Goal: Information Seeking & Learning: Learn about a topic

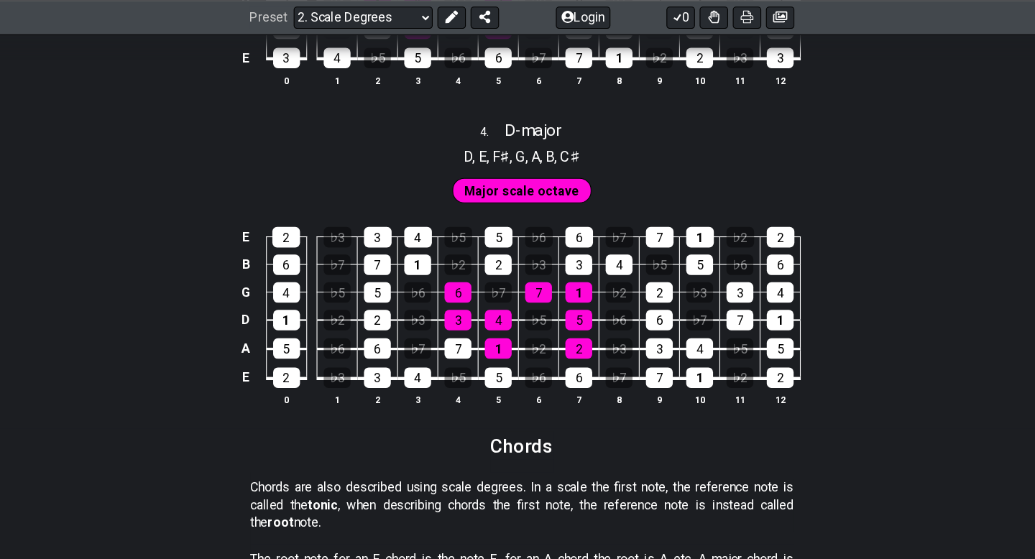
scroll to position [2009, 0]
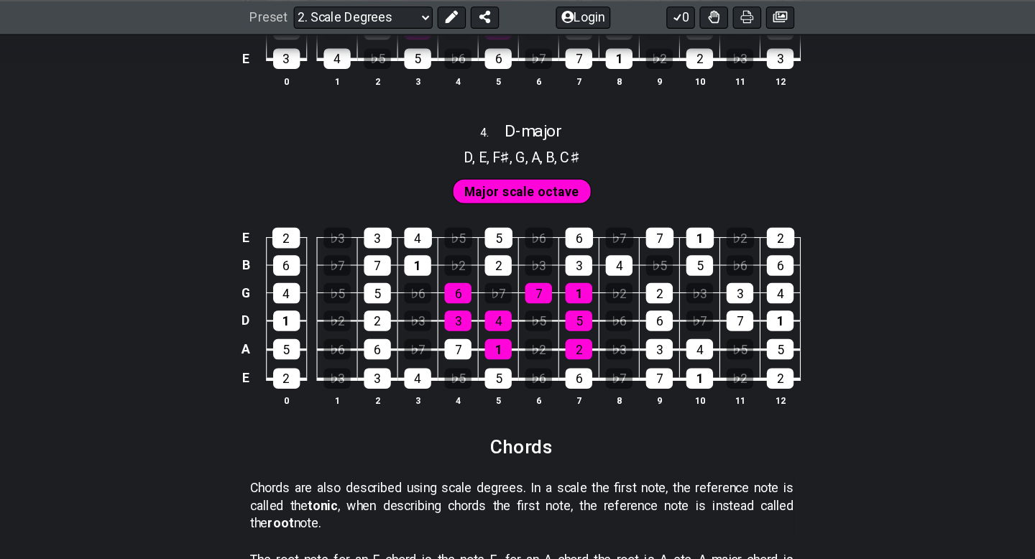
click at [489, 172] on span "Major scale octave" at bounding box center [517, 174] width 105 height 21
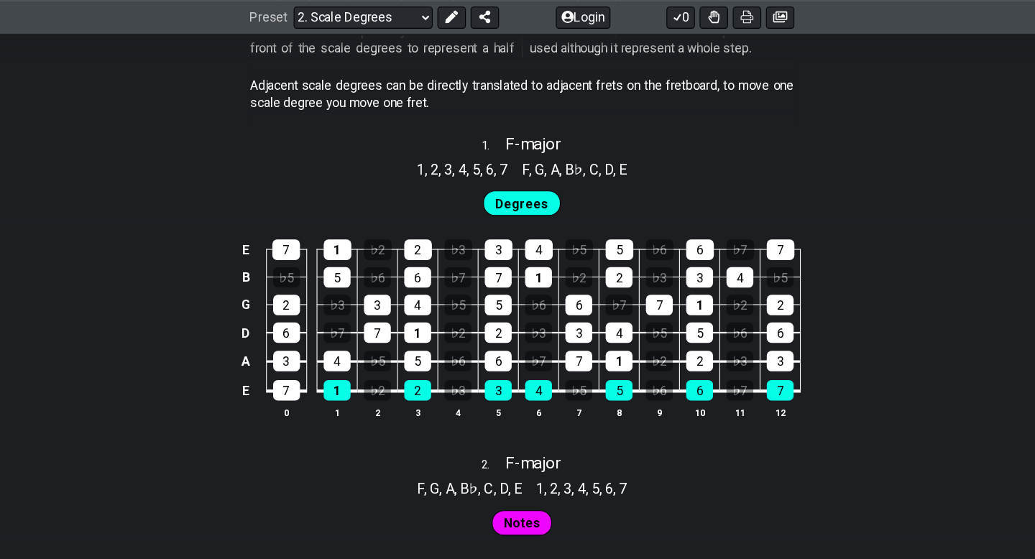
scroll to position [183, 0]
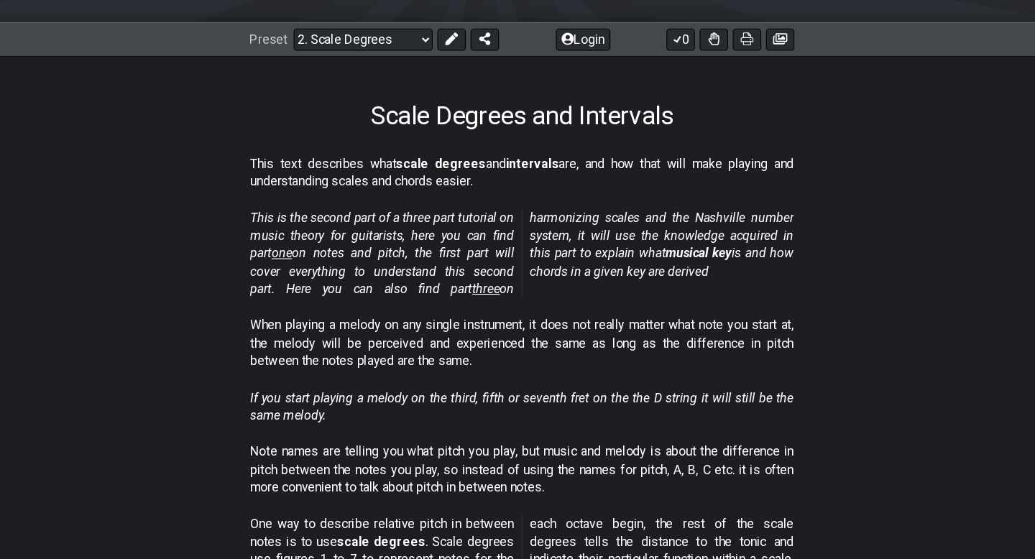
click at [472, 259] on span "three" at bounding box center [484, 263] width 25 height 14
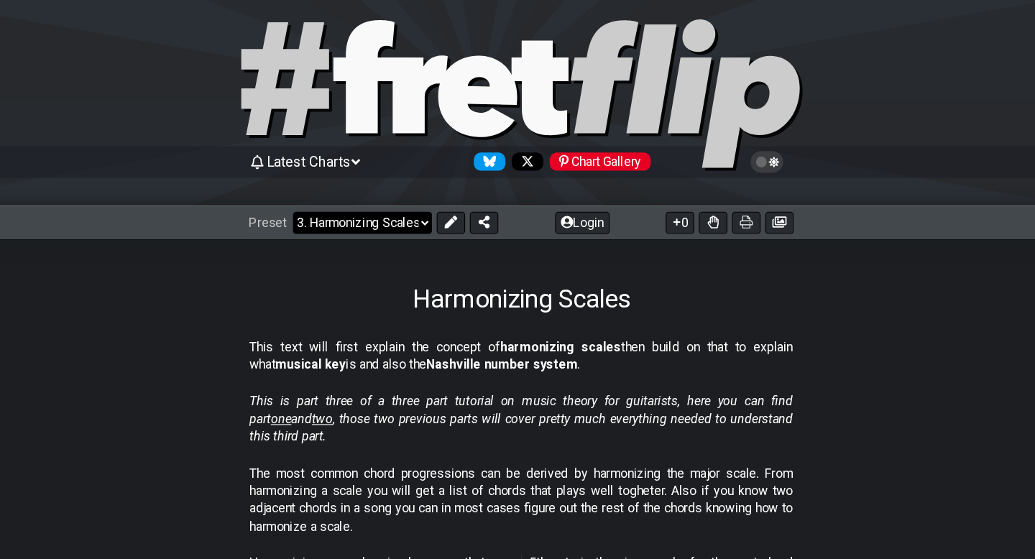
click at [433, 213] on select "Welcome to #fretflip! Initial Preset Custom Preset Minor Pentatonic Major Penta…" at bounding box center [373, 219] width 126 height 20
click at [310, 209] on select "Welcome to #fretflip! Initial Preset Custom Preset Minor Pentatonic Major Penta…" at bounding box center [373, 219] width 126 height 20
select select "/the-caged-system"
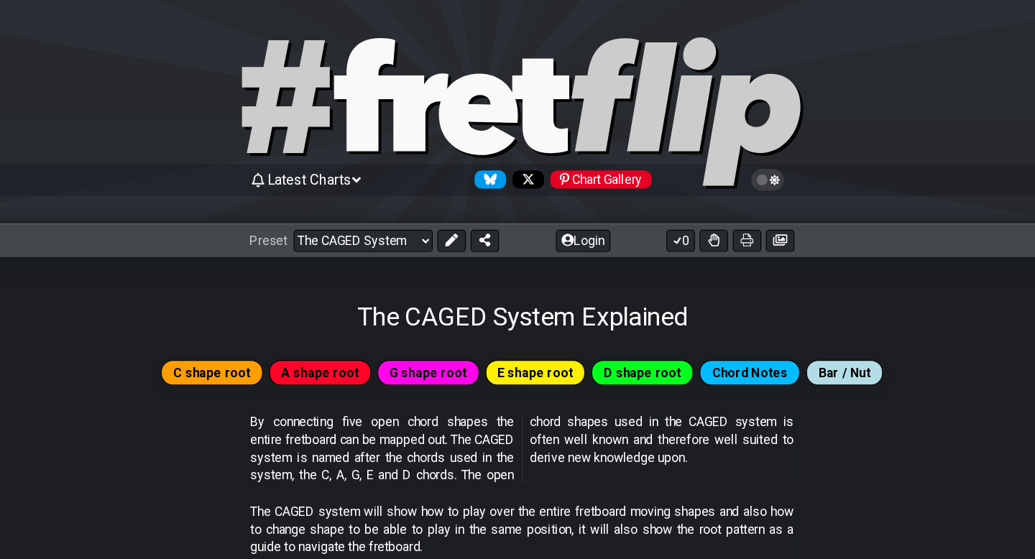
click at [259, 335] on span "C shape root" at bounding box center [235, 339] width 70 height 21
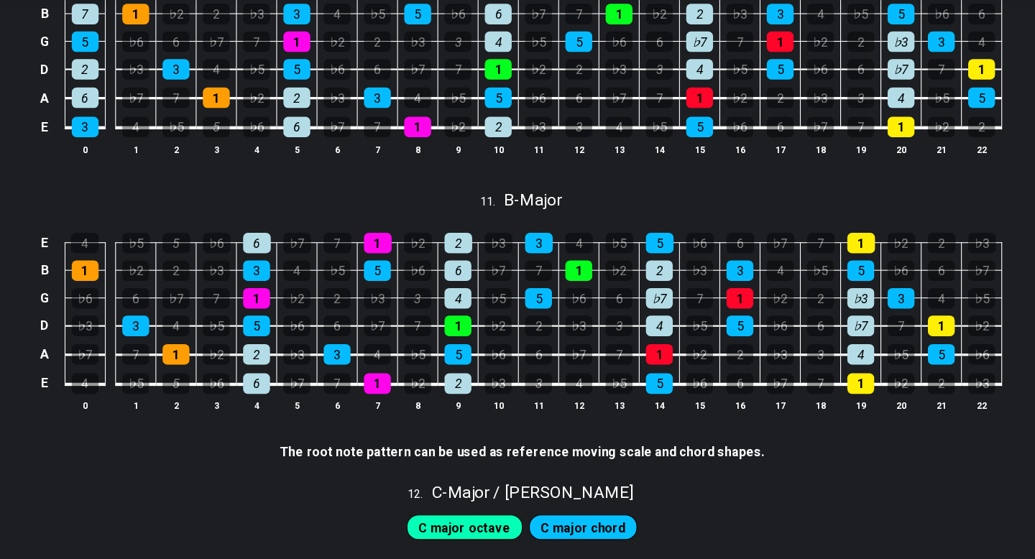
scroll to position [2488, 0]
